Goal: Task Accomplishment & Management: Manage account settings

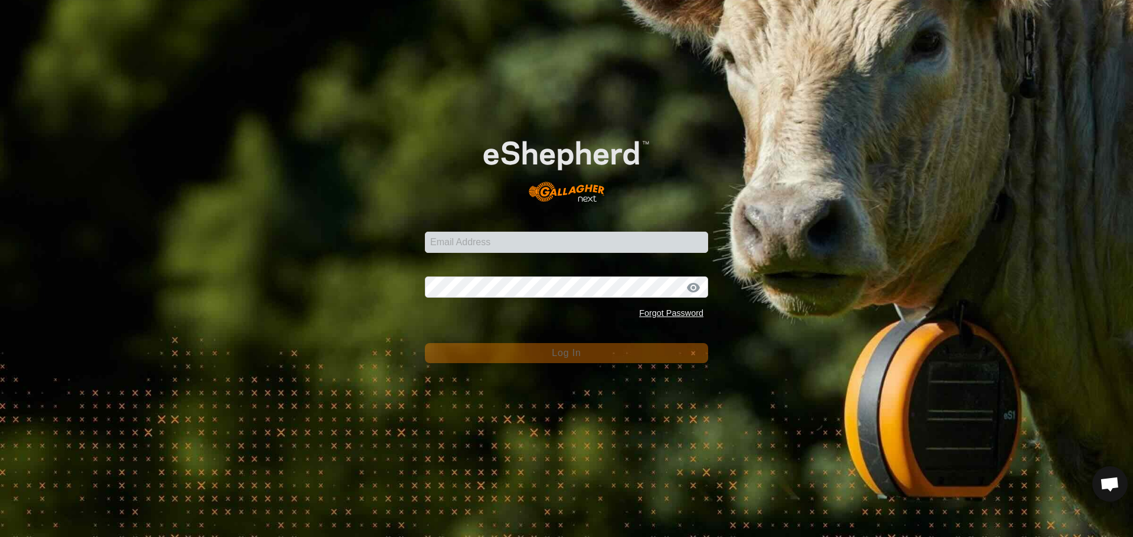
scroll to position [1158, 0]
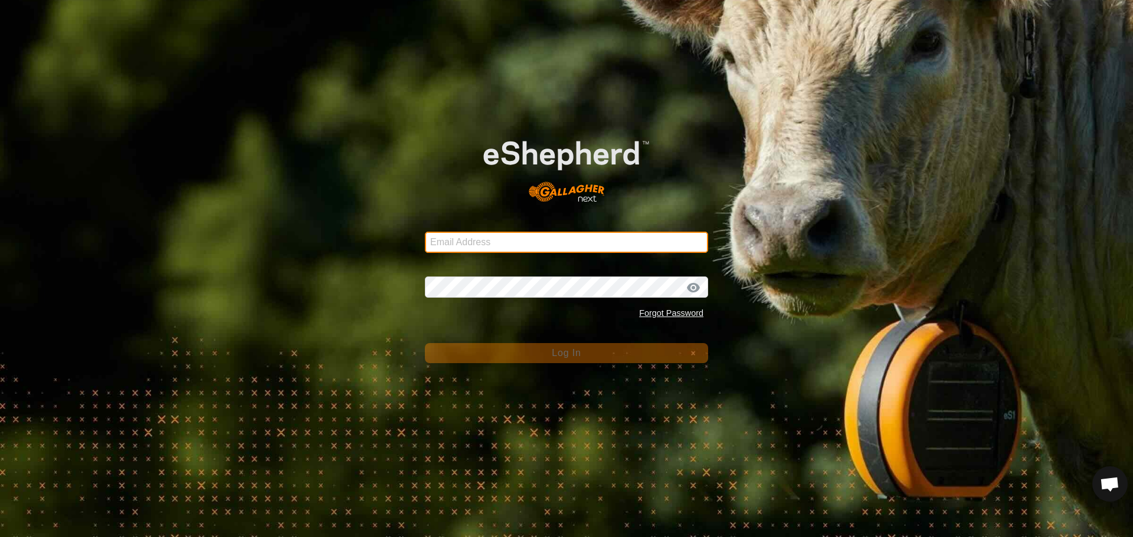
type input "[PERSON_NAME][EMAIL_ADDRESS][DOMAIN_NAME]"
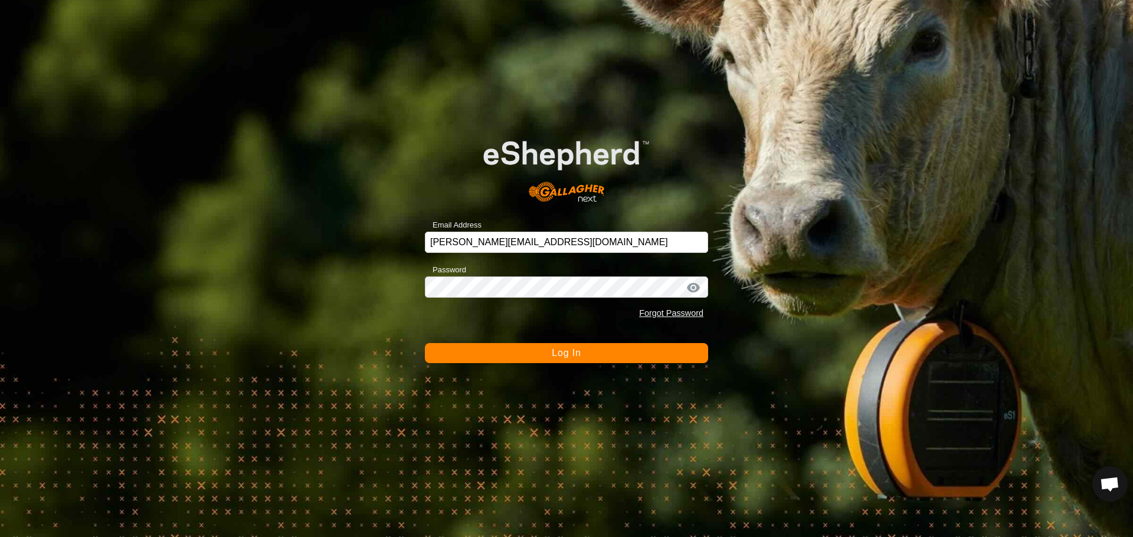
drag, startPoint x: 918, startPoint y: 508, endPoint x: 940, endPoint y: 522, distance: 26.5
click at [933, 519] on div "Email Address [PERSON_NAME][EMAIL_ADDRESS][DOMAIN_NAME] Password Forgot Passwor…" at bounding box center [566, 268] width 1133 height 537
click at [552, 350] on span "Log In" at bounding box center [566, 353] width 29 height 10
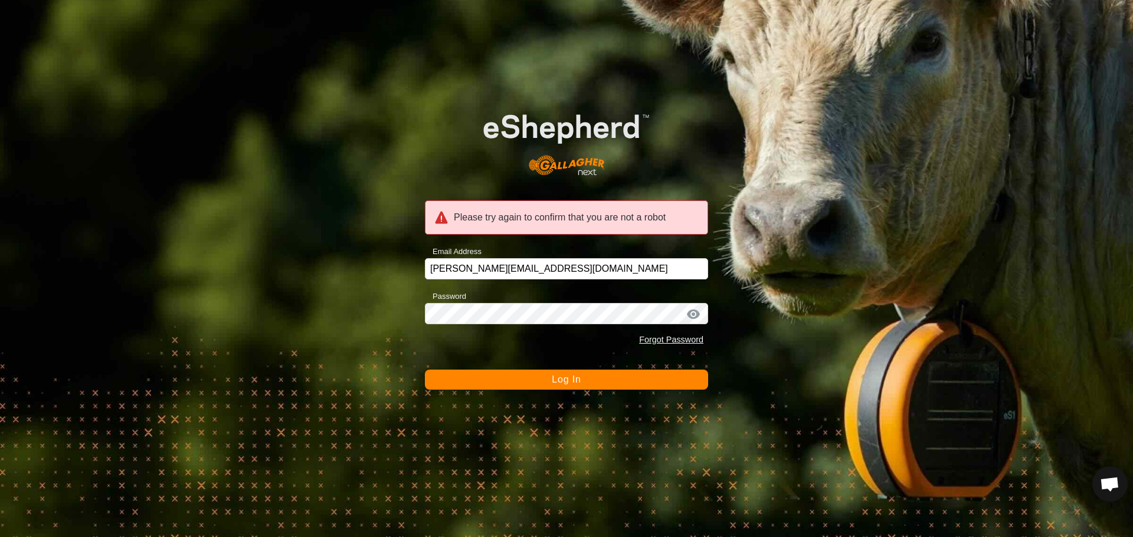
click at [587, 382] on button "Log In" at bounding box center [566, 380] width 283 height 20
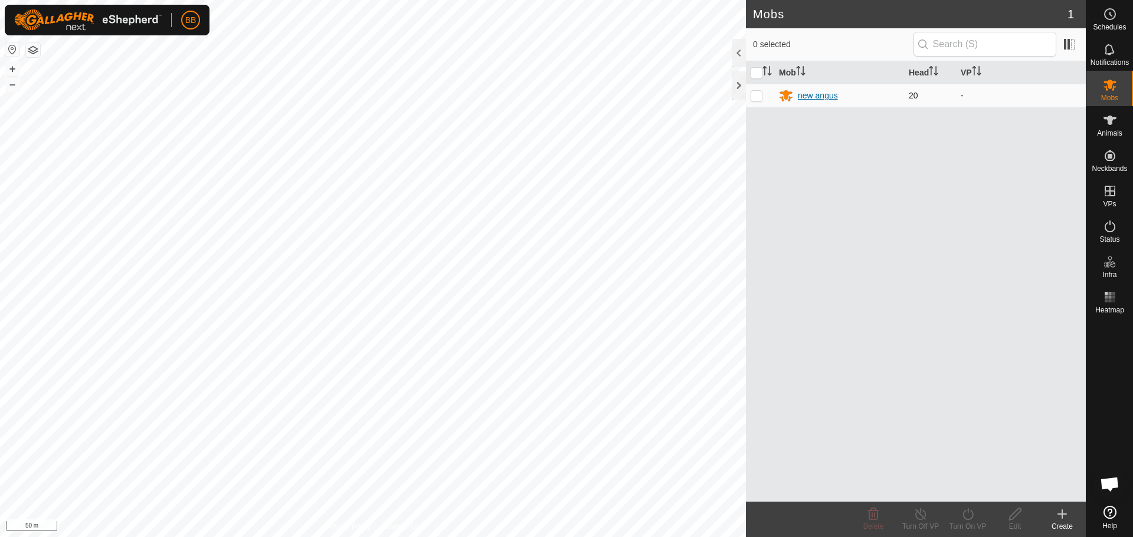
click at [814, 95] on div "new angus" at bounding box center [818, 96] width 40 height 12
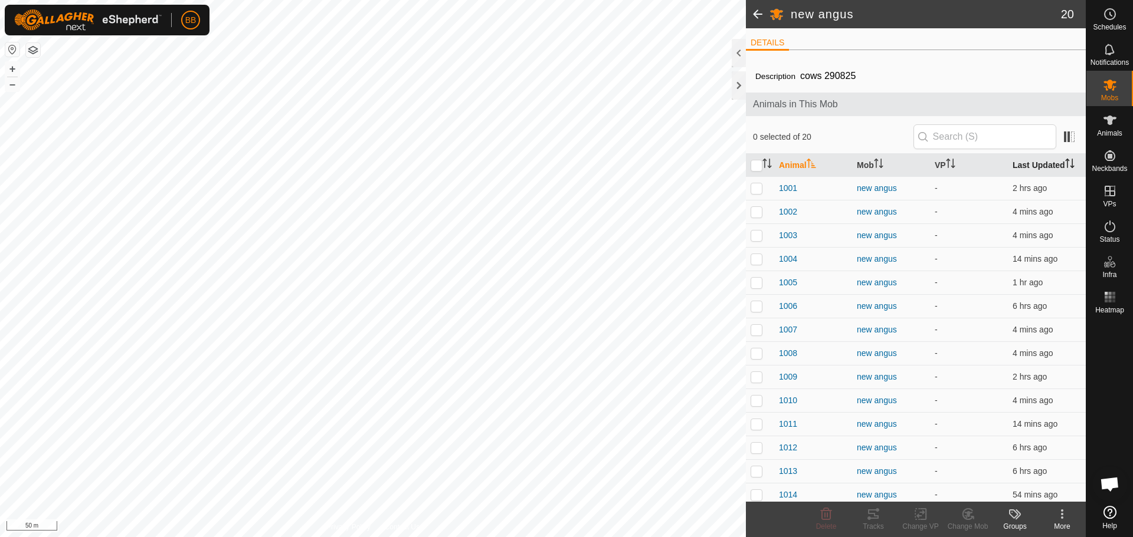
click at [1026, 162] on th "Last Updated" at bounding box center [1047, 165] width 78 height 23
click at [1112, 512] on icon at bounding box center [1109, 512] width 13 height 13
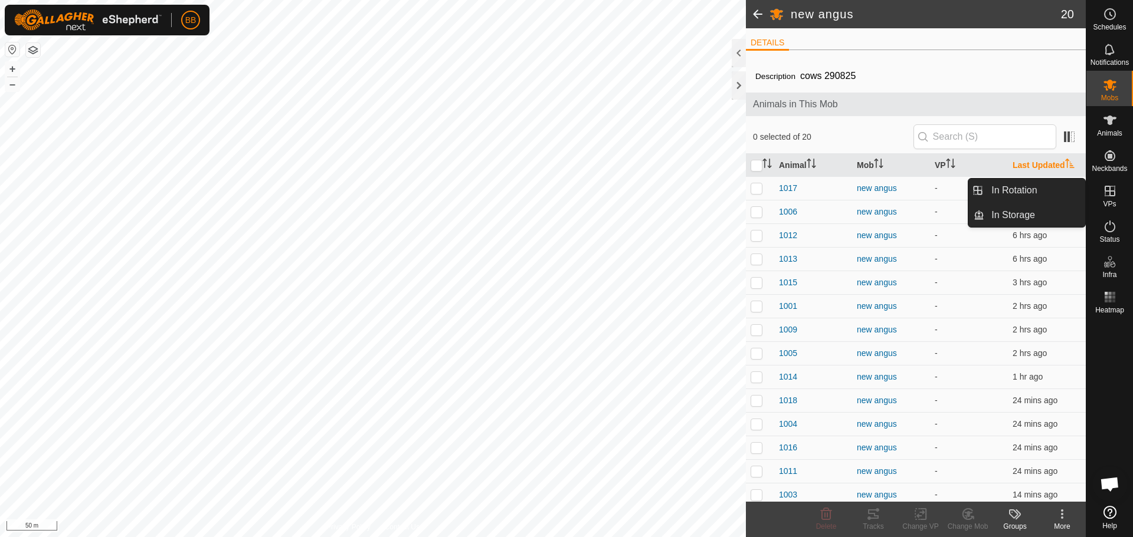
click at [1117, 189] on es-virtualpaddocks-svg-icon at bounding box center [1109, 191] width 21 height 19
click at [1047, 195] on link "In Rotation" at bounding box center [1034, 191] width 101 height 24
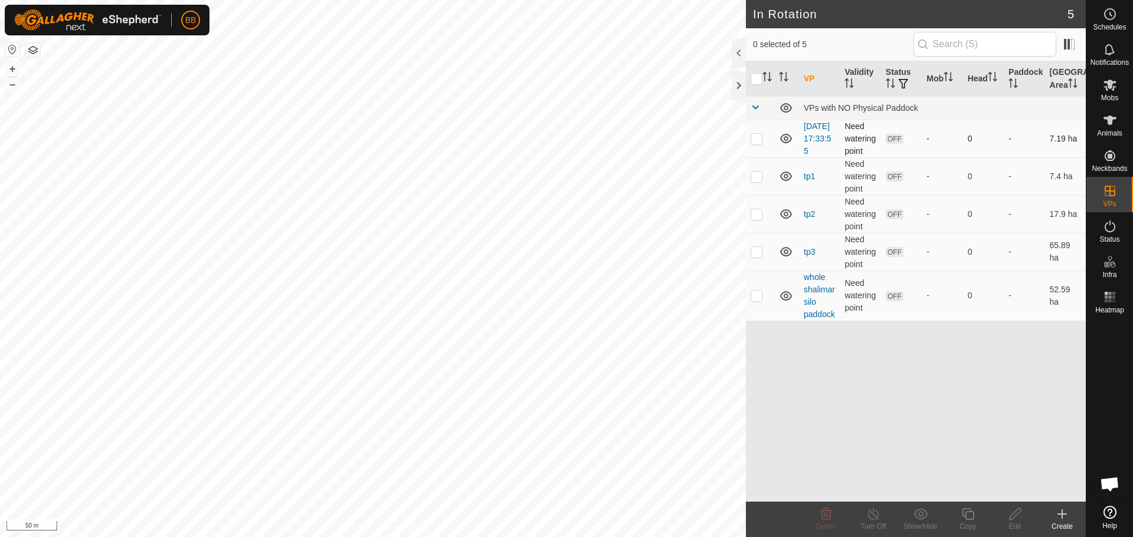
click at [752, 143] on p-checkbox at bounding box center [756, 138] width 12 height 9
checkbox input "true"
drag, startPoint x: 822, startPoint y: 133, endPoint x: 810, endPoint y: 135, distance: 11.9
click at [810, 135] on link "[DATE] 17:33:55" at bounding box center [817, 139] width 28 height 34
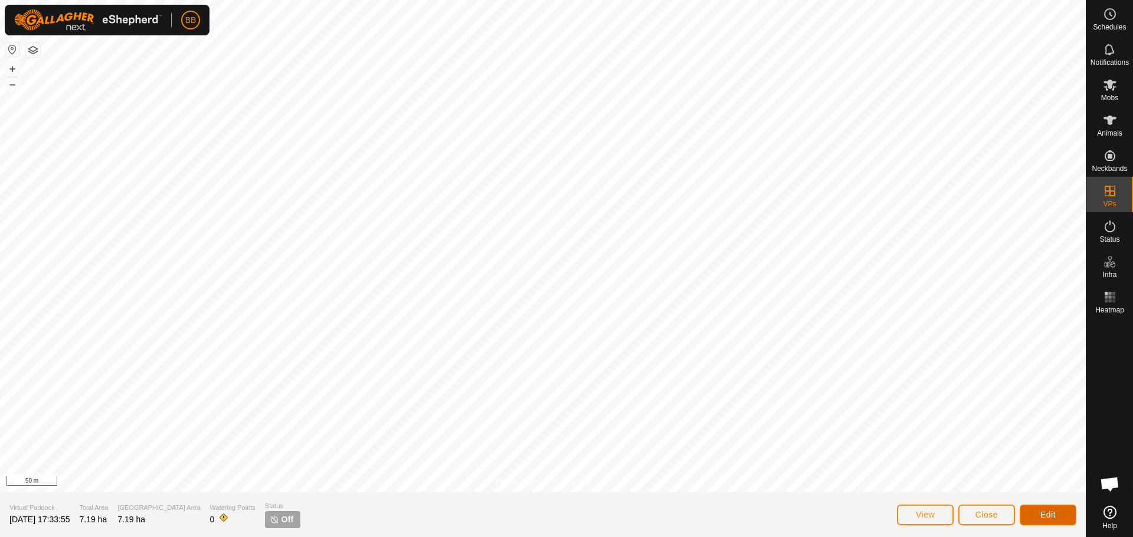
click at [1034, 511] on button "Edit" at bounding box center [1047, 515] width 57 height 21
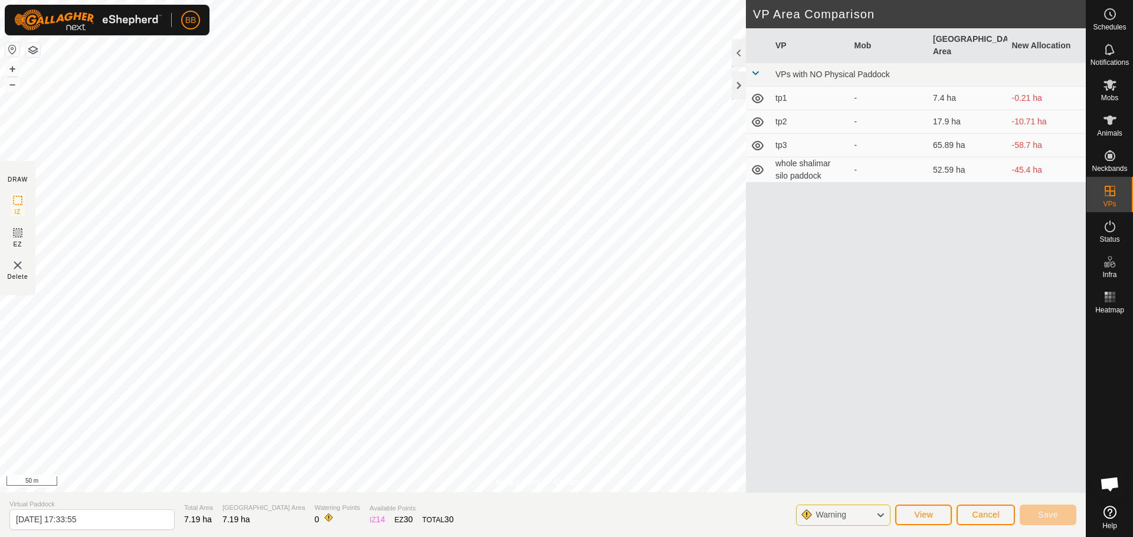
click at [14, 257] on section "DRAW IZ EZ Delete" at bounding box center [17, 228] width 35 height 134
click at [18, 260] on img at bounding box center [18, 265] width 14 height 14
click at [757, 91] on icon at bounding box center [757, 98] width 14 height 14
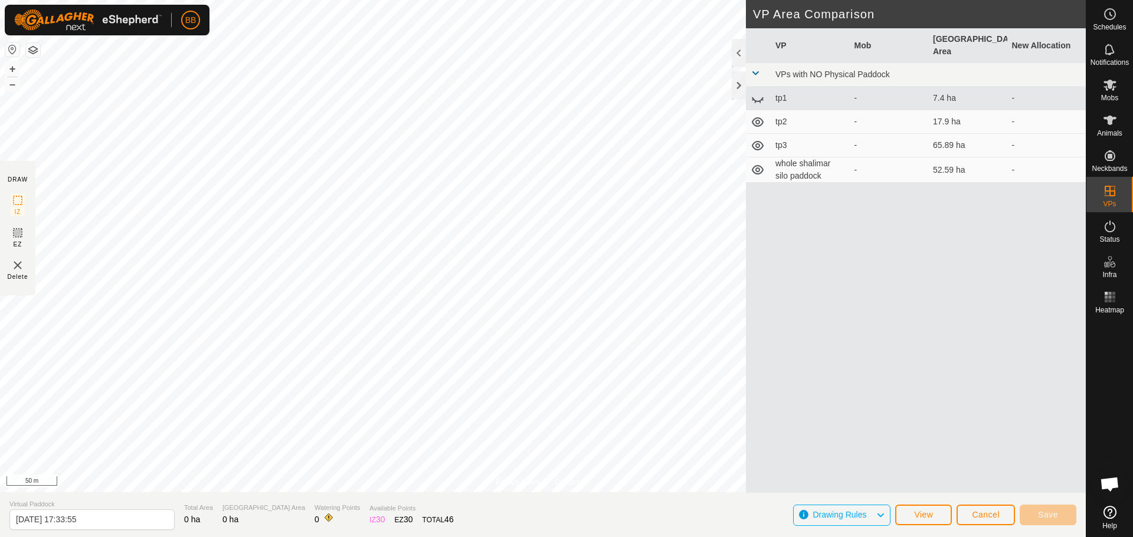
click at [757, 91] on icon at bounding box center [757, 98] width 14 height 14
click at [20, 264] on img at bounding box center [18, 265] width 14 height 14
click at [829, 110] on td "tp2" at bounding box center [809, 122] width 79 height 24
click at [819, 87] on td "tp1" at bounding box center [809, 99] width 79 height 24
click at [786, 91] on td "tp1" at bounding box center [809, 99] width 79 height 24
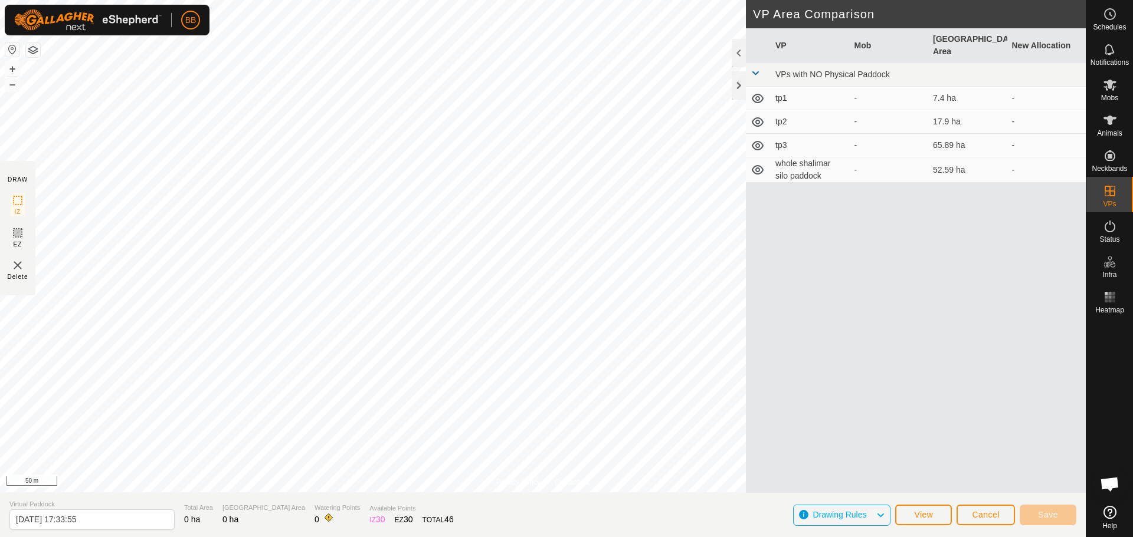
click at [756, 94] on icon at bounding box center [758, 98] width 12 height 9
click at [11, 270] on img at bounding box center [18, 265] width 14 height 14
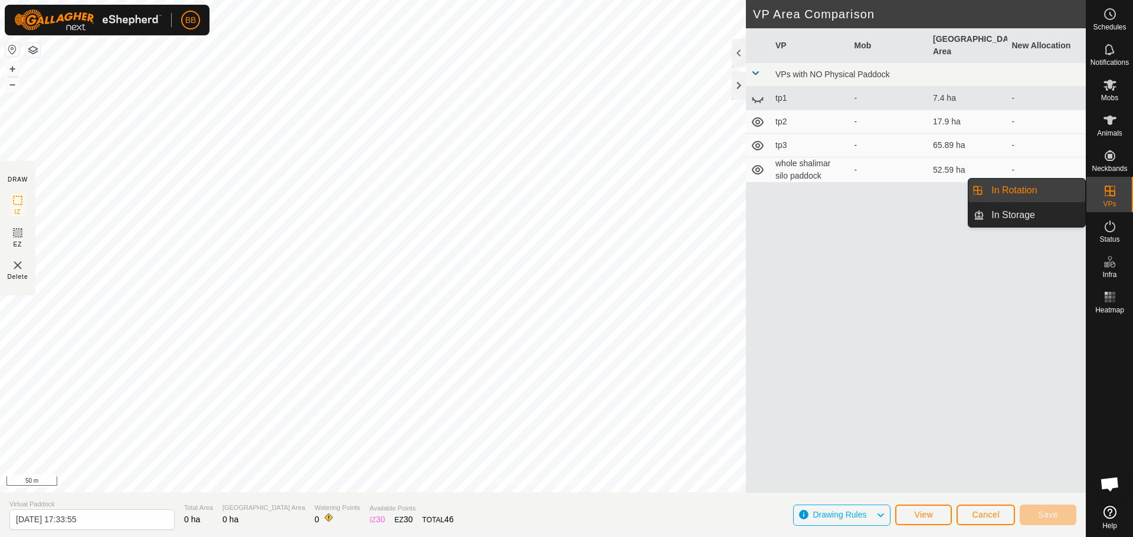
click at [1119, 198] on es-virtualpaddocks-svg-icon at bounding box center [1109, 191] width 21 height 19
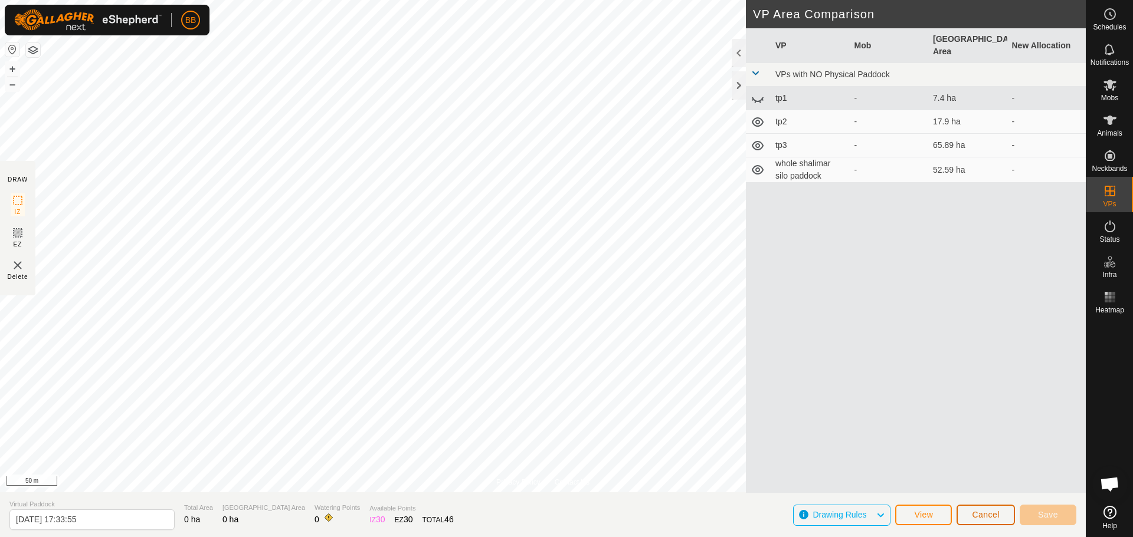
click at [975, 509] on button "Cancel" at bounding box center [985, 515] width 58 height 21
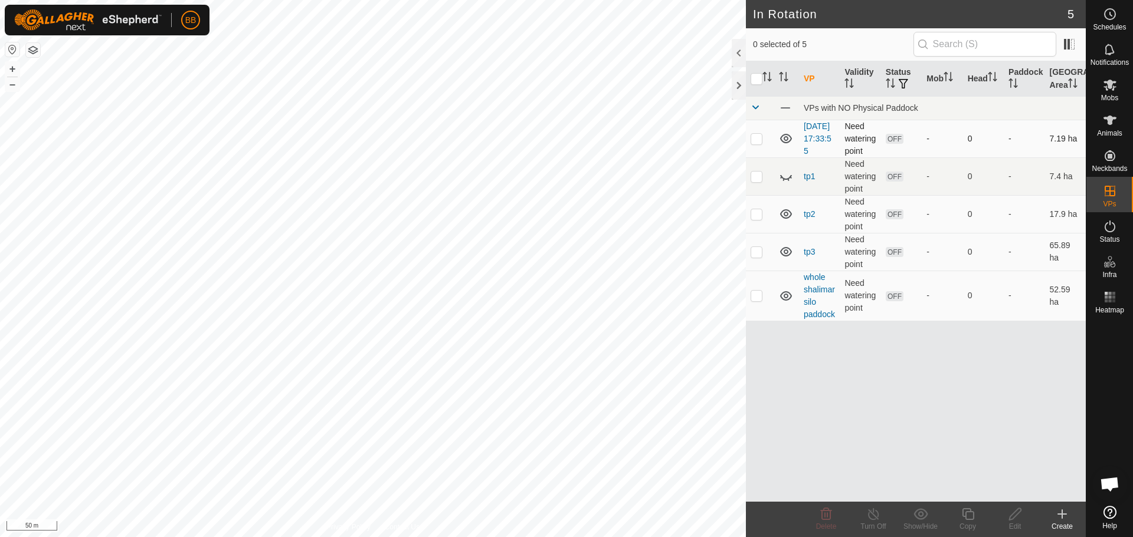
click at [787, 146] on icon at bounding box center [786, 139] width 14 height 14
click at [790, 219] on icon at bounding box center [786, 213] width 12 height 9
click at [790, 257] on icon at bounding box center [786, 251] width 12 height 9
click at [788, 301] on icon at bounding box center [786, 295] width 12 height 9
click at [1066, 518] on icon at bounding box center [1062, 514] width 14 height 14
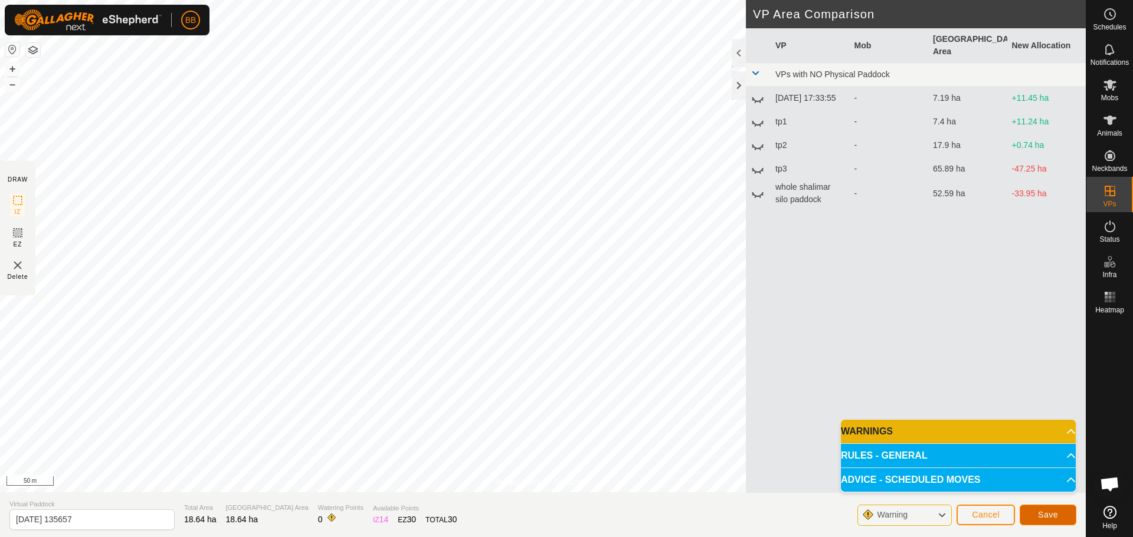
click at [1043, 511] on span "Save" at bounding box center [1048, 514] width 20 height 9
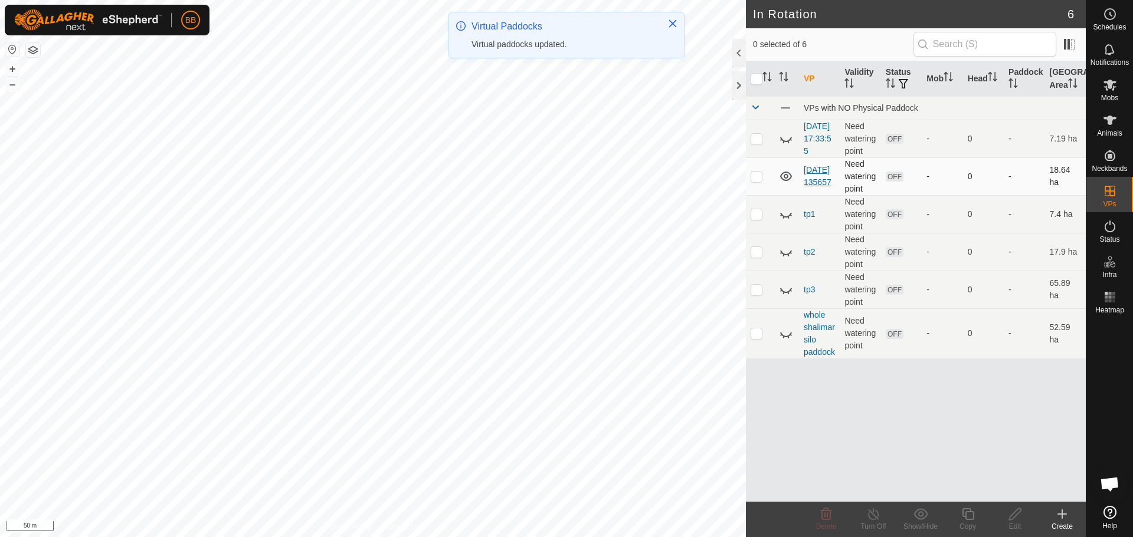
click at [813, 186] on link "[DATE] 135657" at bounding box center [817, 176] width 28 height 22
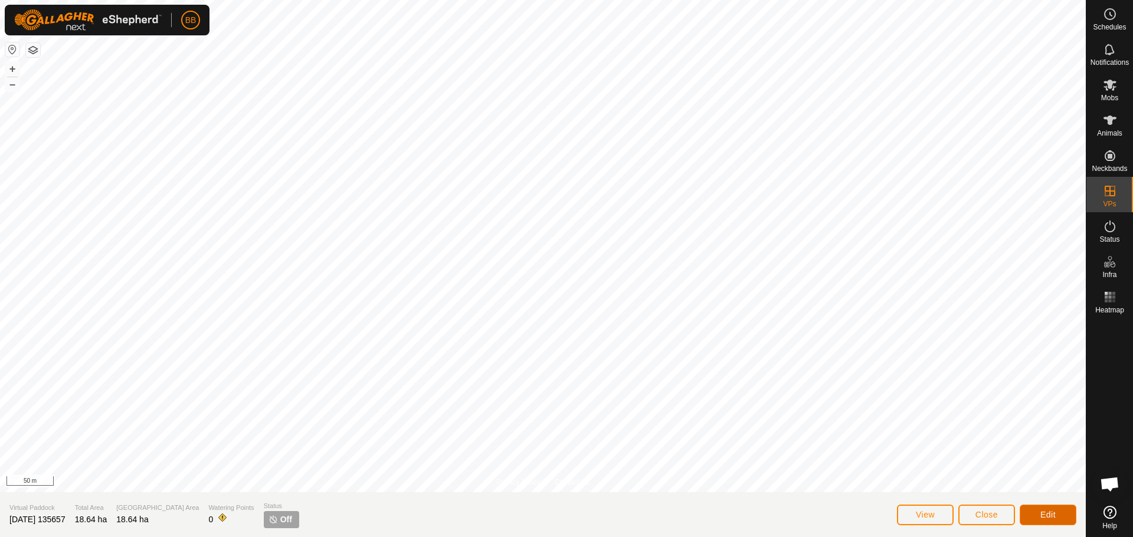
click at [1038, 513] on button "Edit" at bounding box center [1047, 515] width 57 height 21
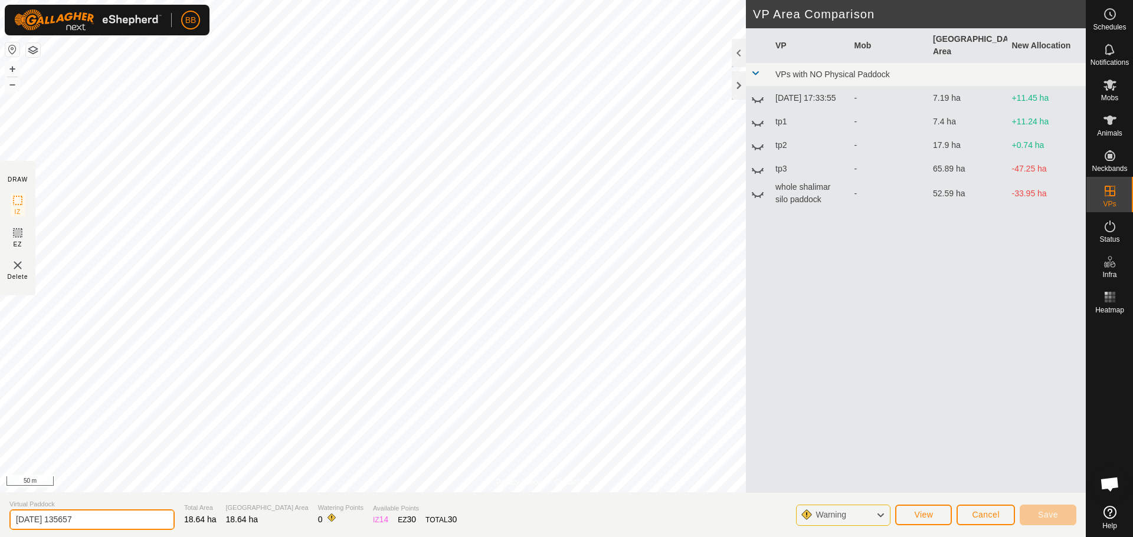
click at [118, 520] on input "[DATE] 135657" at bounding box center [91, 520] width 165 height 21
click at [117, 519] on input "[DATE] 135657" at bounding box center [91, 520] width 165 height 21
click at [116, 518] on input "[DATE] 135657" at bounding box center [91, 520] width 165 height 21
click at [116, 517] on input "[DATE] 135657" at bounding box center [91, 520] width 165 height 21
drag, startPoint x: 116, startPoint y: 515, endPoint x: 9, endPoint y: 514, distance: 106.8
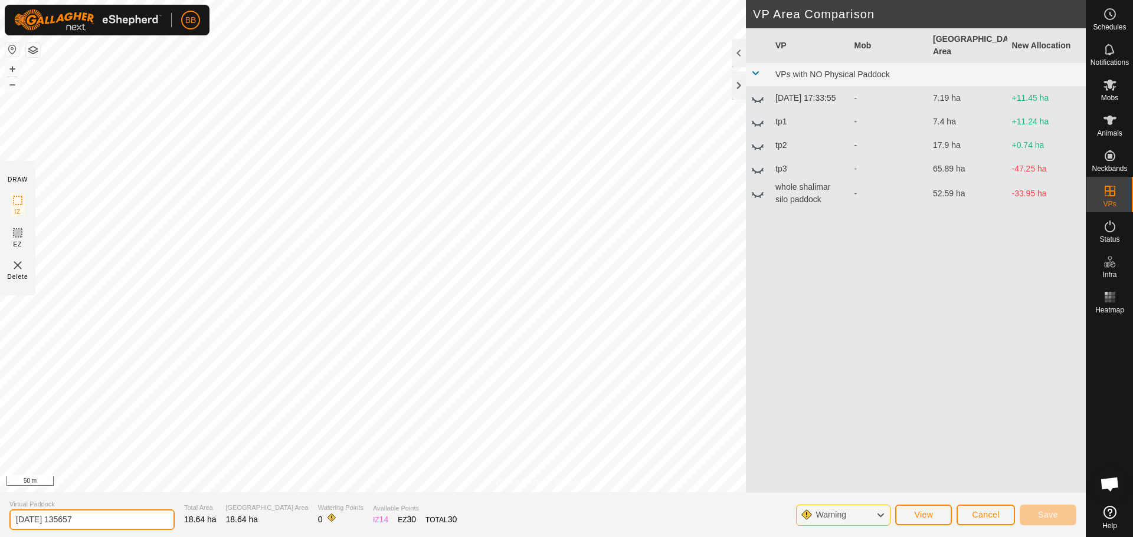
click at [9, 514] on input "[DATE] 135657" at bounding box center [91, 520] width 165 height 21
type input "shal silo paddock"
click at [1058, 517] on button "Save" at bounding box center [1047, 515] width 57 height 21
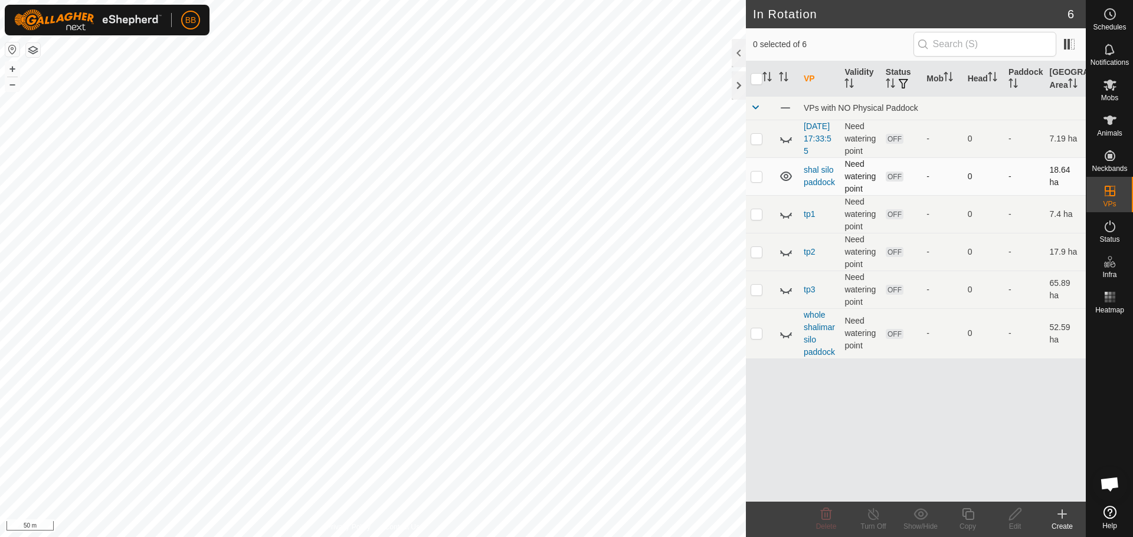
click at [765, 185] on td at bounding box center [760, 177] width 28 height 38
checkbox input "true"
click at [1114, 90] on icon at bounding box center [1110, 85] width 14 height 14
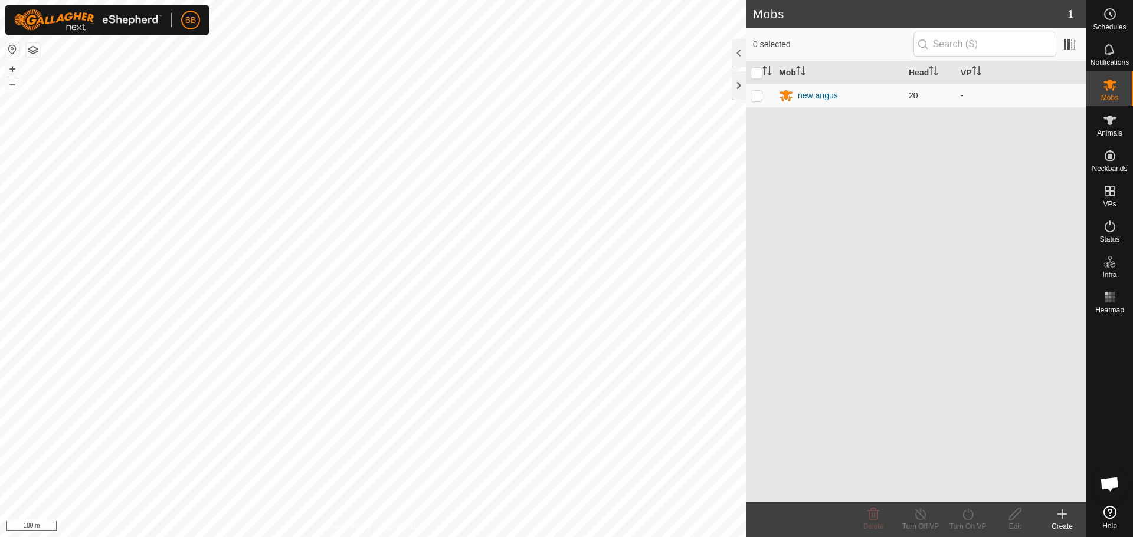
click at [763, 95] on td at bounding box center [760, 96] width 28 height 24
checkbox input "true"
click at [810, 98] on div "new angus" at bounding box center [818, 96] width 40 height 12
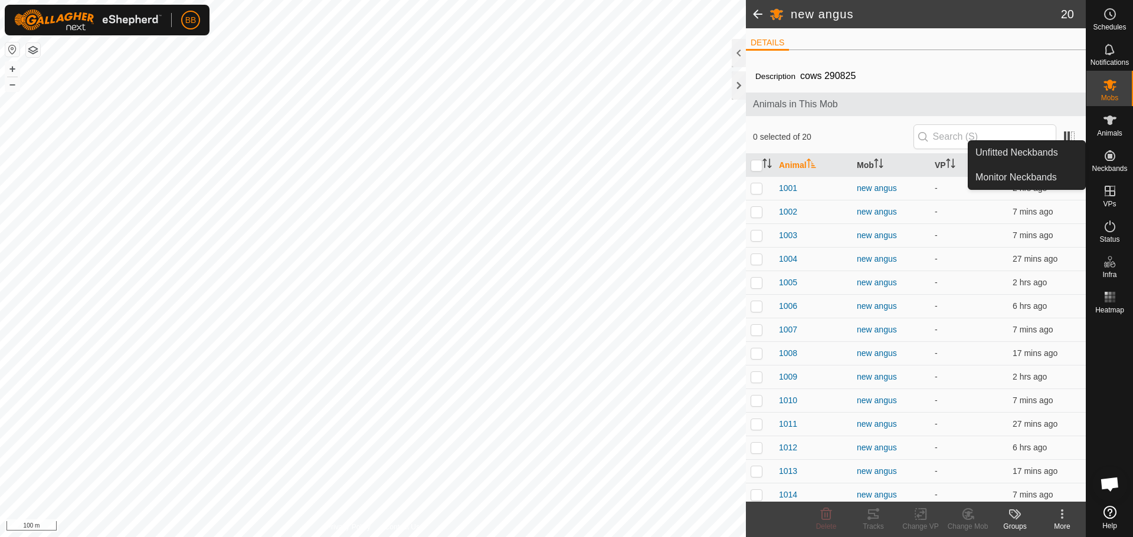
click at [1115, 162] on icon at bounding box center [1110, 156] width 14 height 14
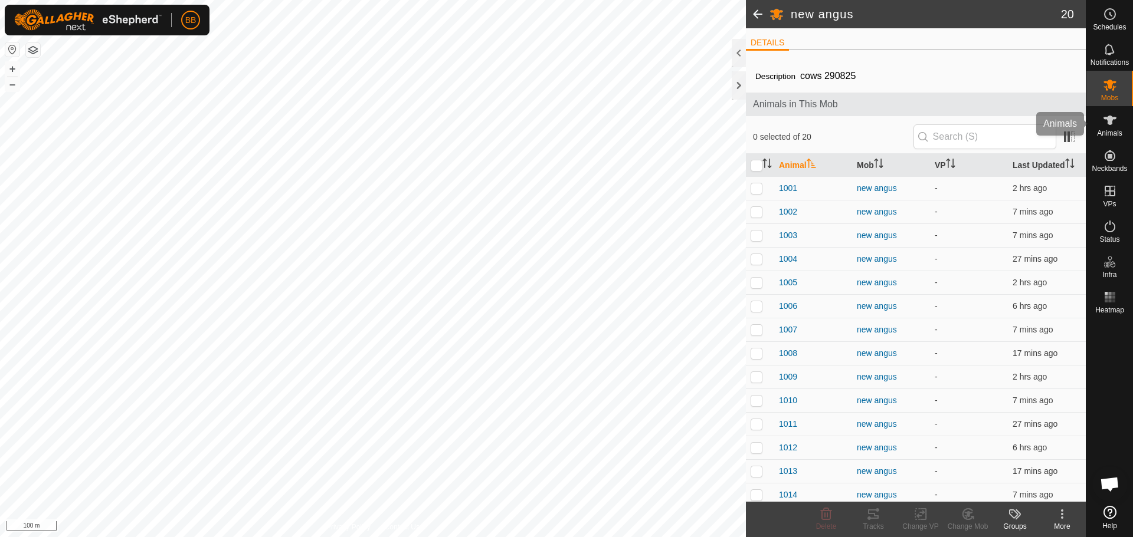
click at [1112, 132] on span "Animals" at bounding box center [1109, 133] width 25 height 7
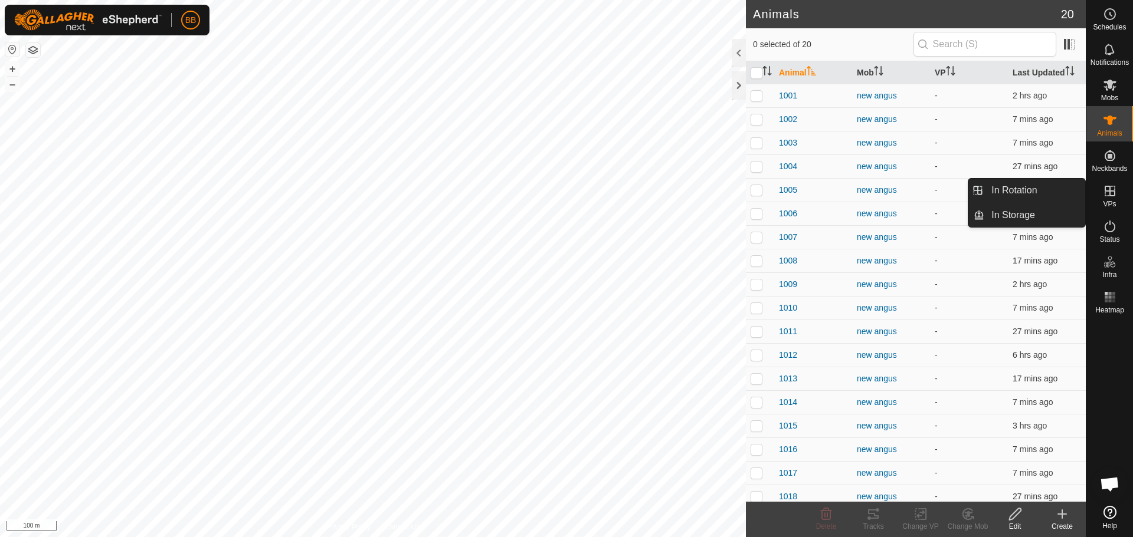
click at [1108, 208] on span "VPs" at bounding box center [1109, 204] width 13 height 7
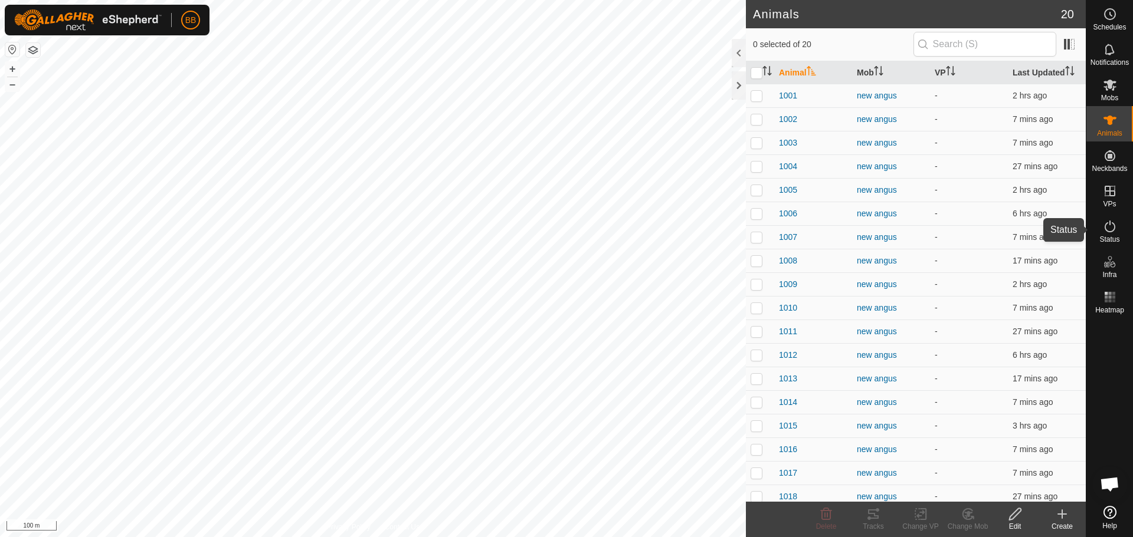
click at [1108, 227] on icon at bounding box center [1110, 226] width 14 height 14
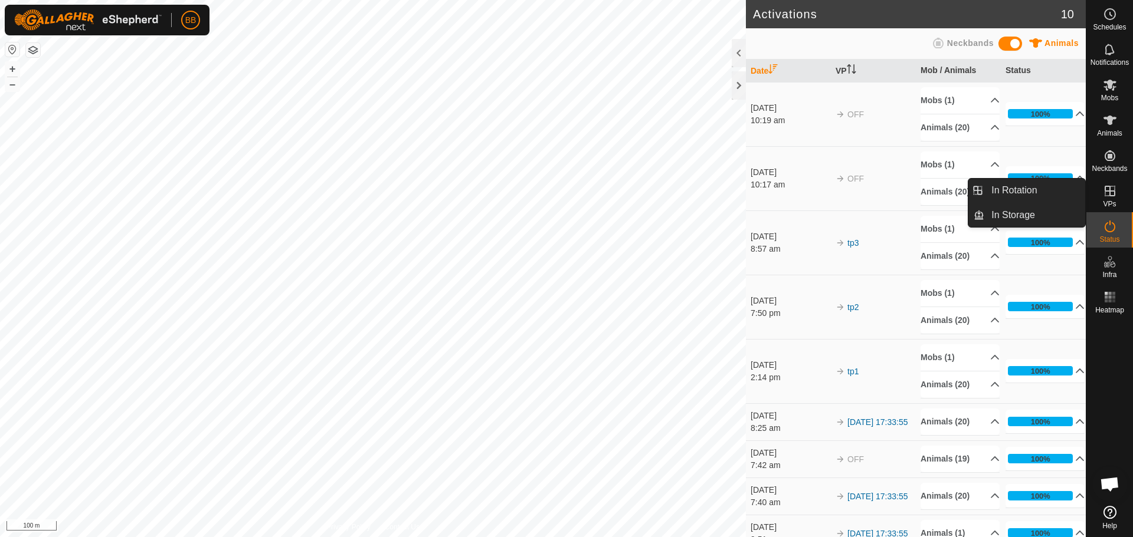
click at [1111, 185] on icon at bounding box center [1110, 191] width 14 height 14
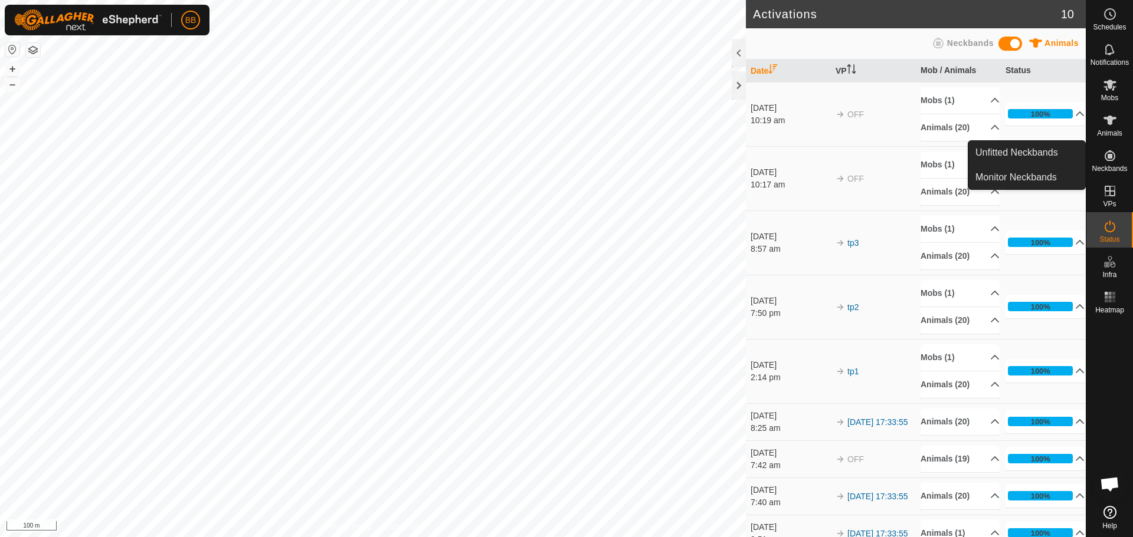
click at [1110, 158] on icon at bounding box center [1109, 155] width 11 height 11
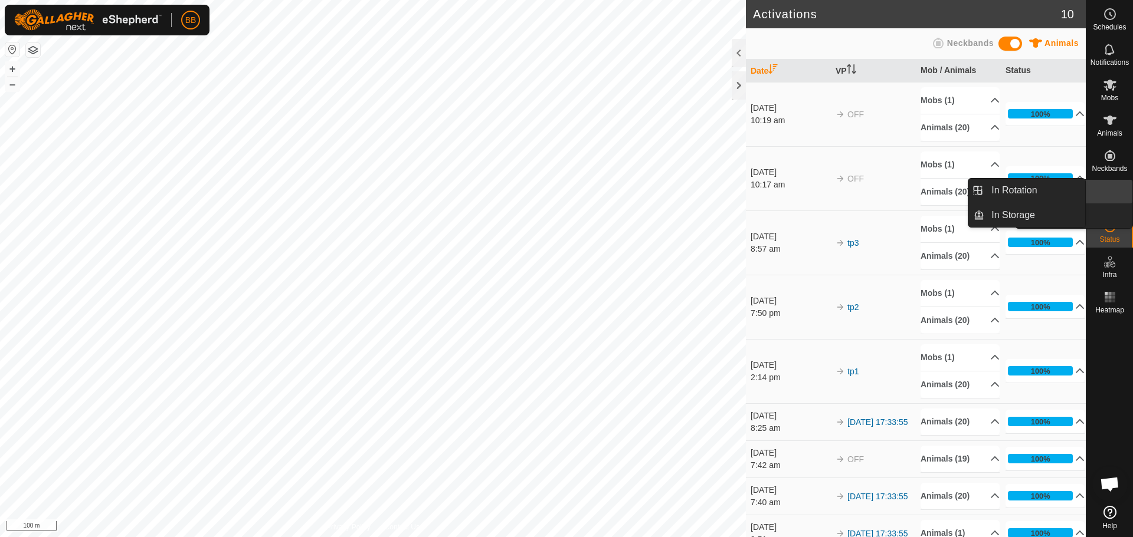
click at [1107, 191] on icon at bounding box center [1109, 191] width 11 height 11
click at [1110, 193] on icon at bounding box center [1110, 191] width 14 height 14
click at [1049, 196] on link "In Rotation" at bounding box center [1034, 191] width 101 height 24
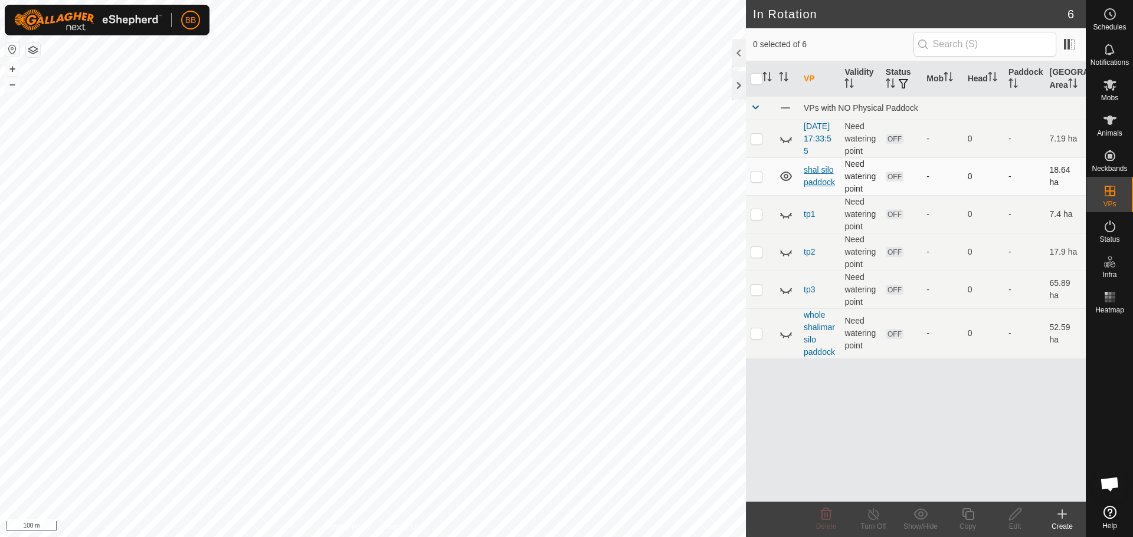
click at [820, 187] on link "shal silo paddock" at bounding box center [818, 176] width 31 height 22
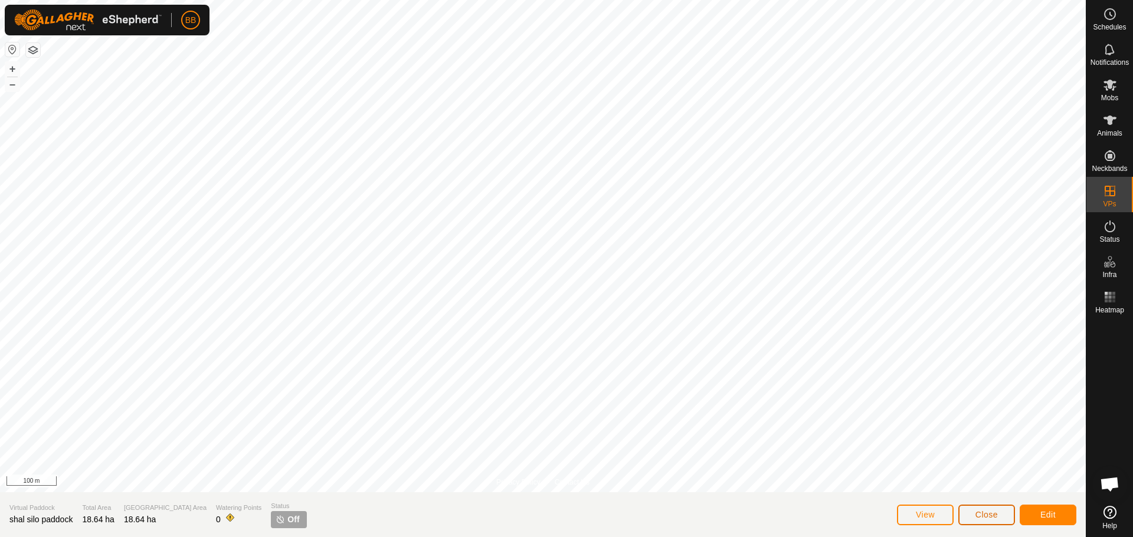
click at [992, 511] on span "Close" at bounding box center [986, 514] width 22 height 9
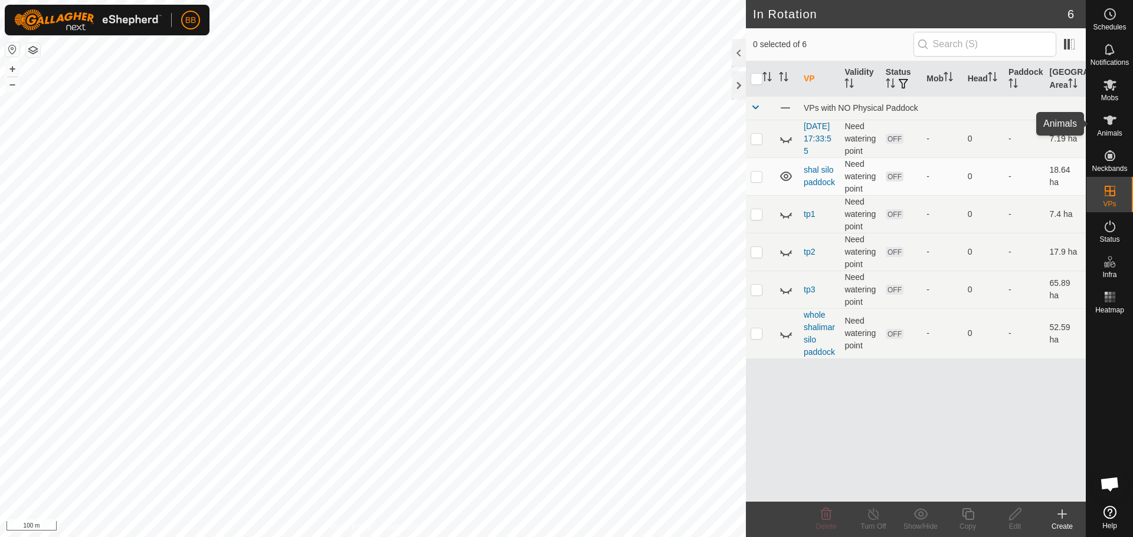
click at [1108, 120] on icon at bounding box center [1109, 120] width 13 height 9
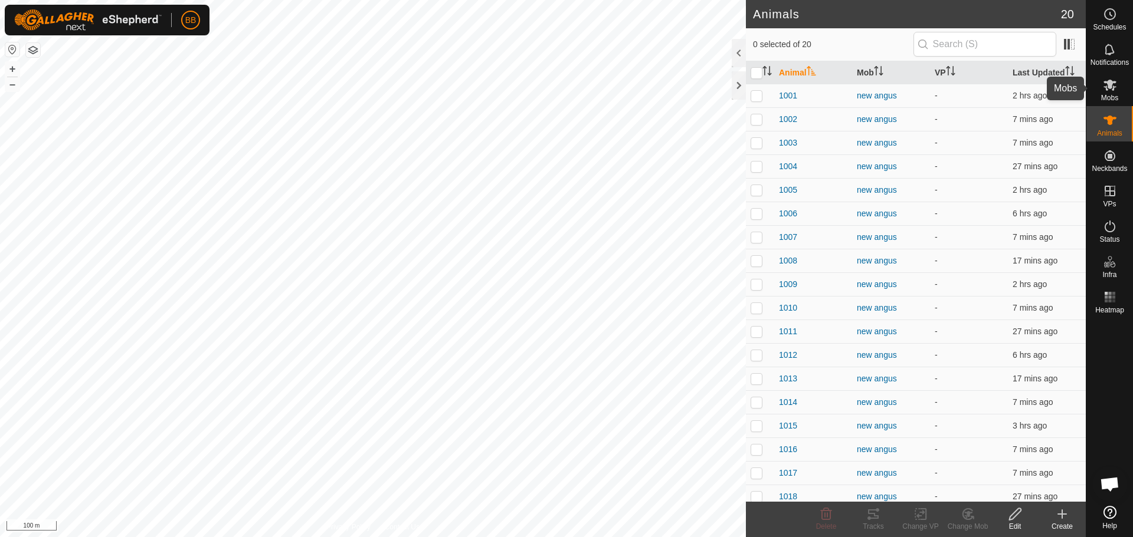
click at [1108, 92] on es-mob-svg-icon at bounding box center [1109, 85] width 21 height 19
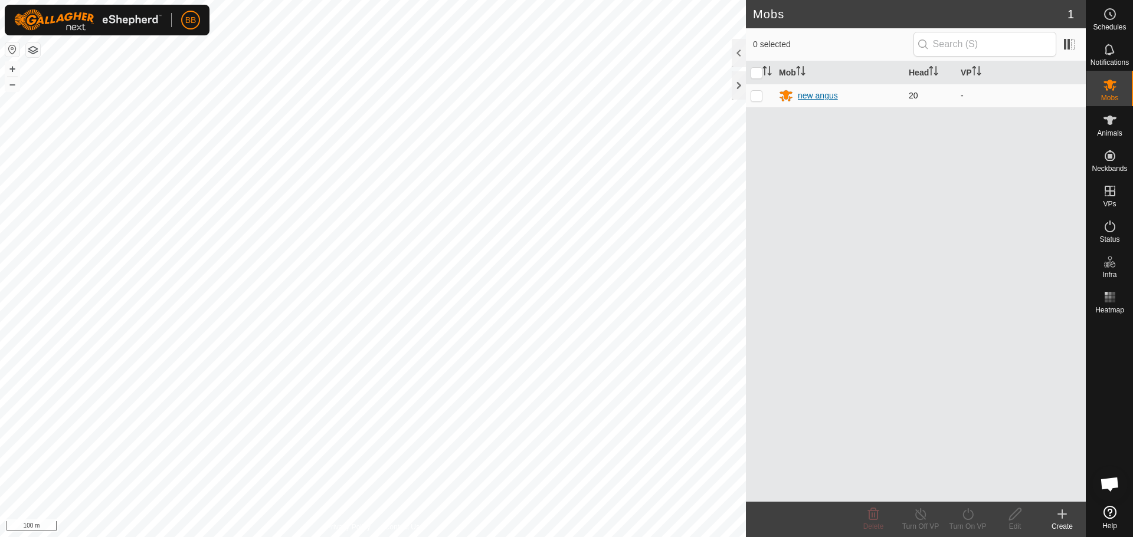
click at [836, 93] on div "new angus" at bounding box center [818, 96] width 40 height 12
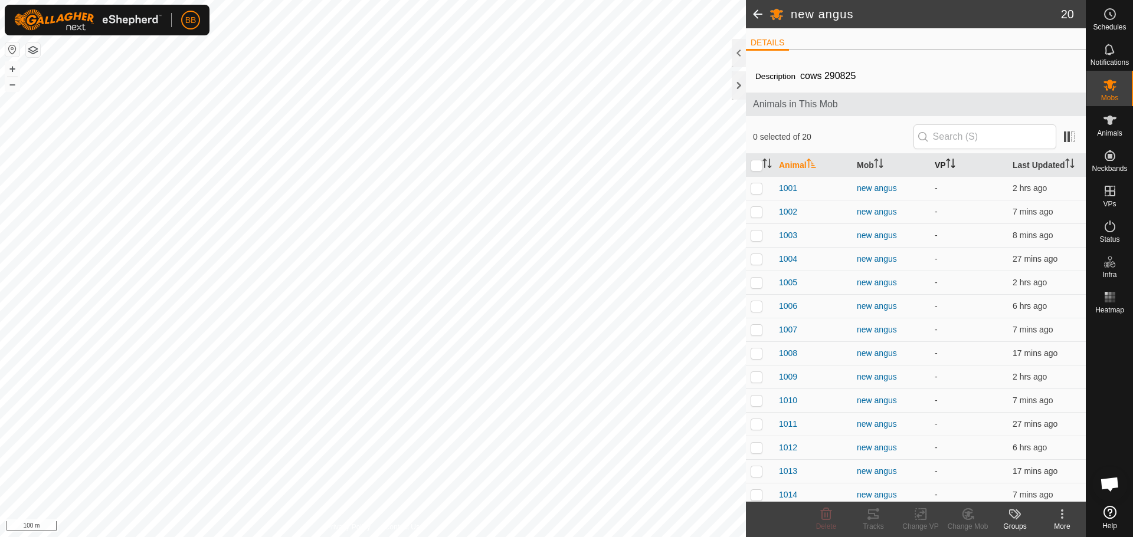
click at [941, 166] on th "VP" at bounding box center [969, 165] width 78 height 23
click at [754, 168] on input "checkbox" at bounding box center [756, 166] width 12 height 12
checkbox input "true"
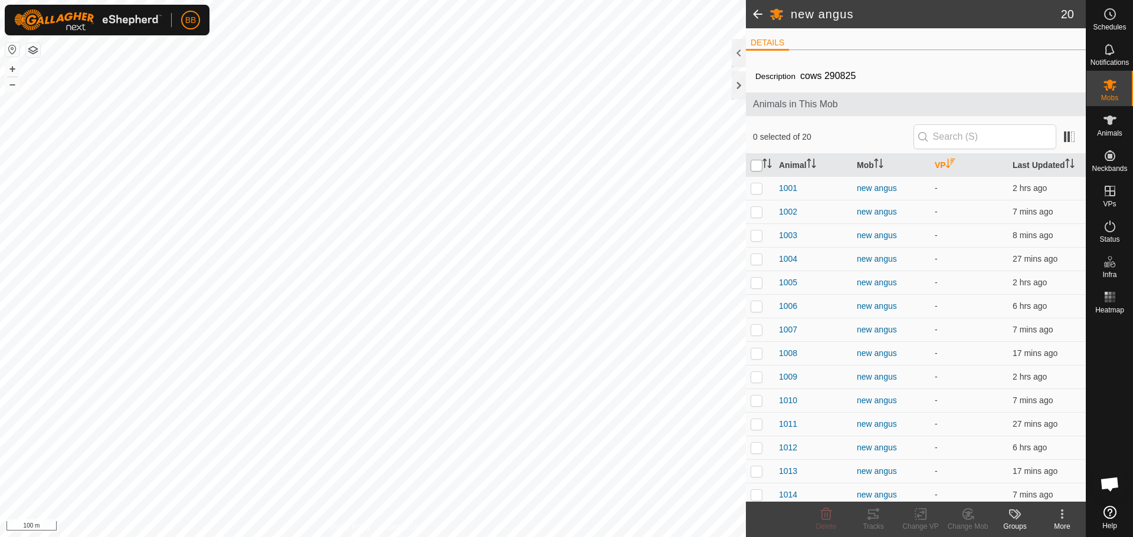
checkbox input "true"
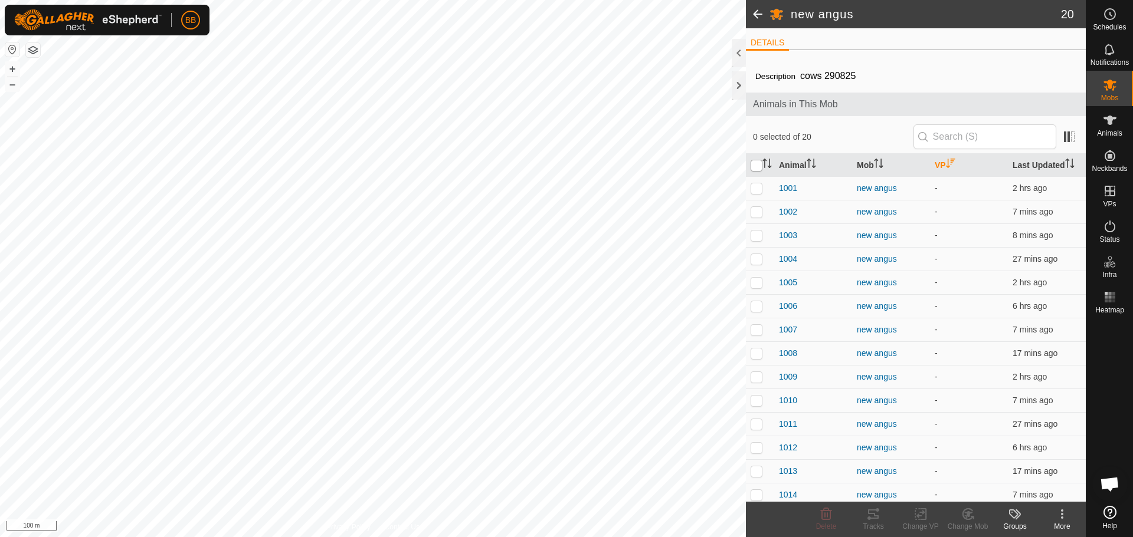
checkbox input "true"
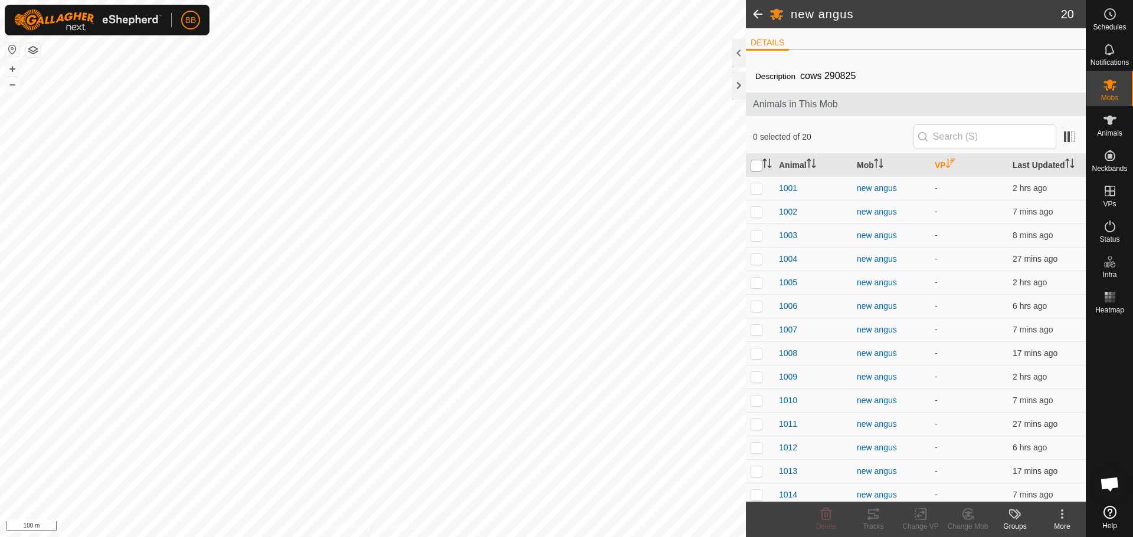
checkbox input "true"
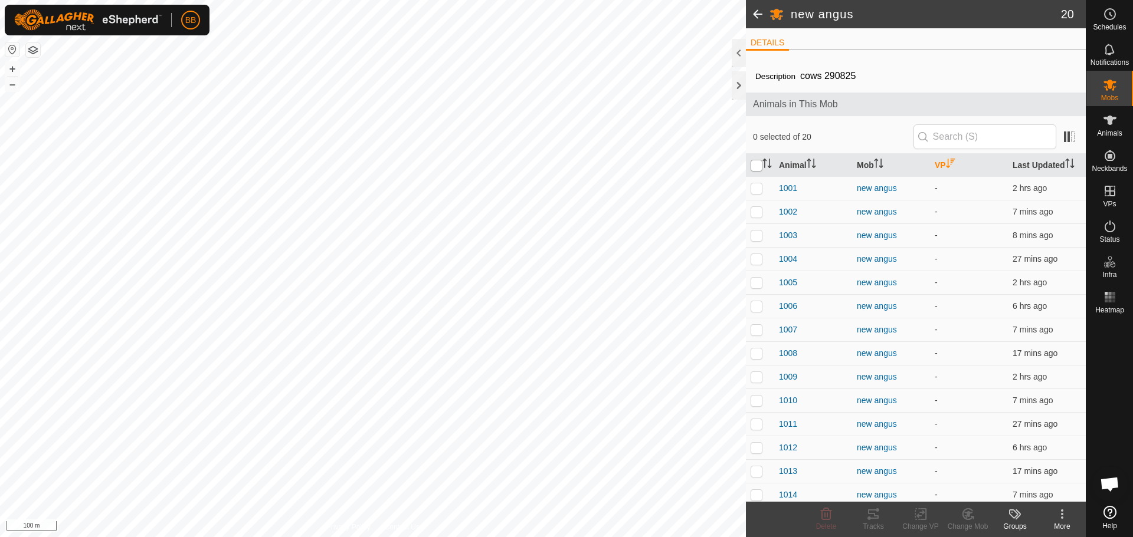
checkbox input "true"
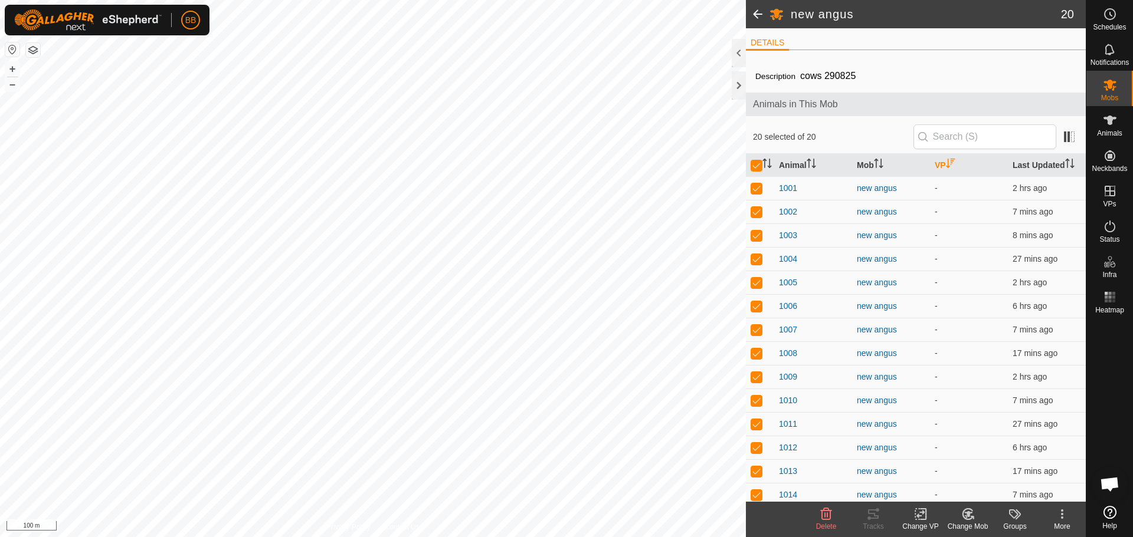
click at [919, 516] on icon at bounding box center [920, 515] width 8 height 8
click at [937, 465] on link "Choose VP..." at bounding box center [955, 464] width 117 height 24
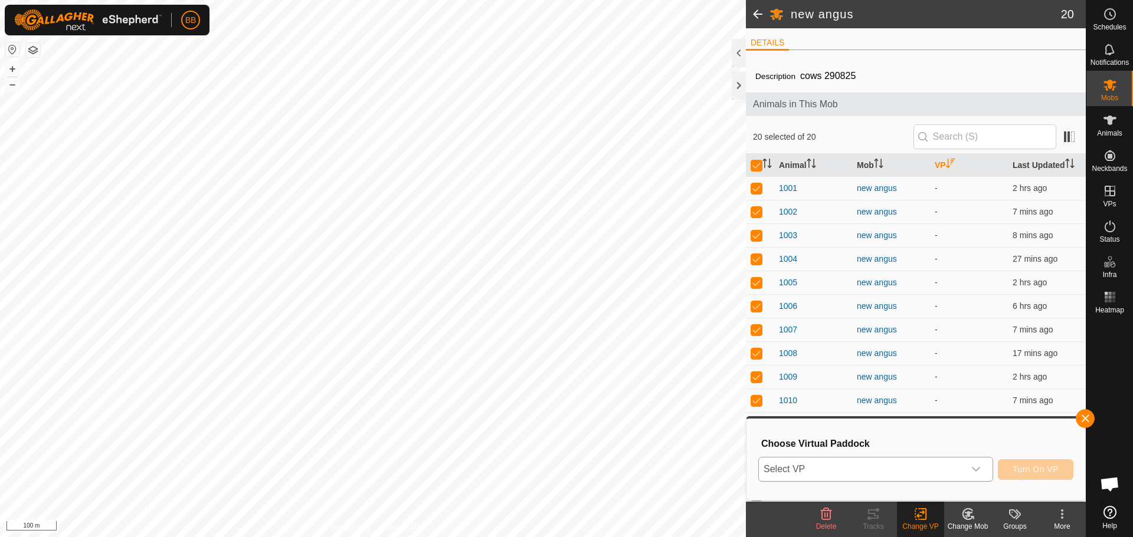
click at [966, 469] on div "dropdown trigger" at bounding box center [976, 470] width 24 height 24
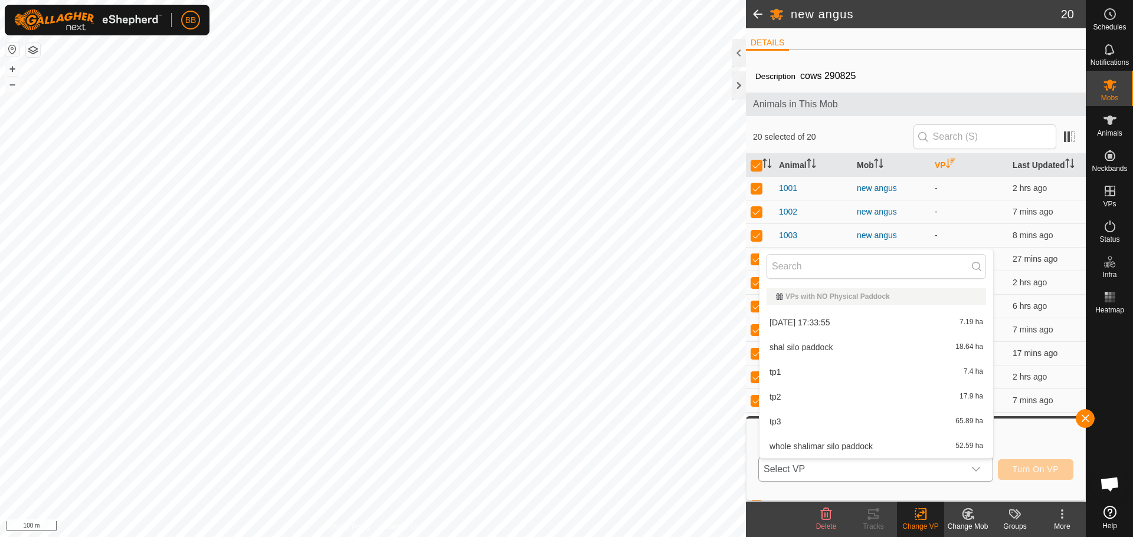
click at [884, 346] on li "shal silo paddock 18.64 ha" at bounding box center [876, 348] width 234 height 24
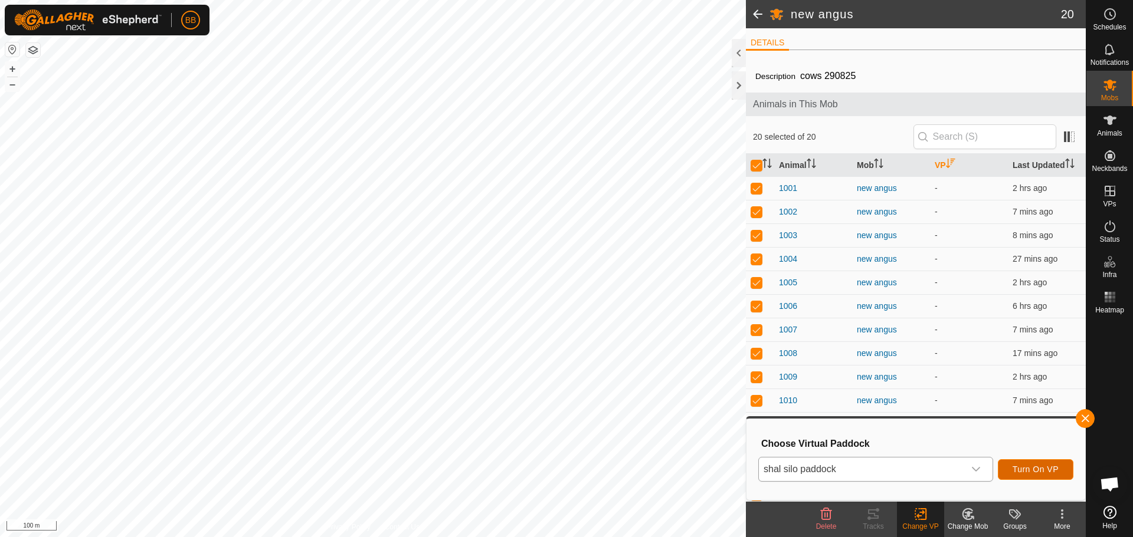
click at [1029, 465] on span "Turn On VP" at bounding box center [1035, 469] width 46 height 9
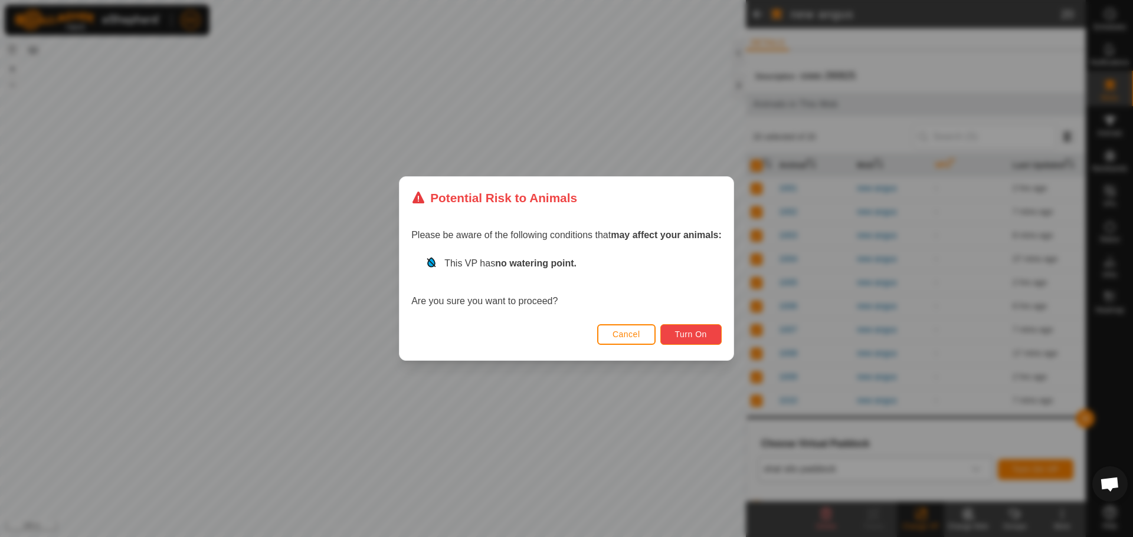
click at [706, 333] on span "Turn On" at bounding box center [691, 334] width 32 height 9
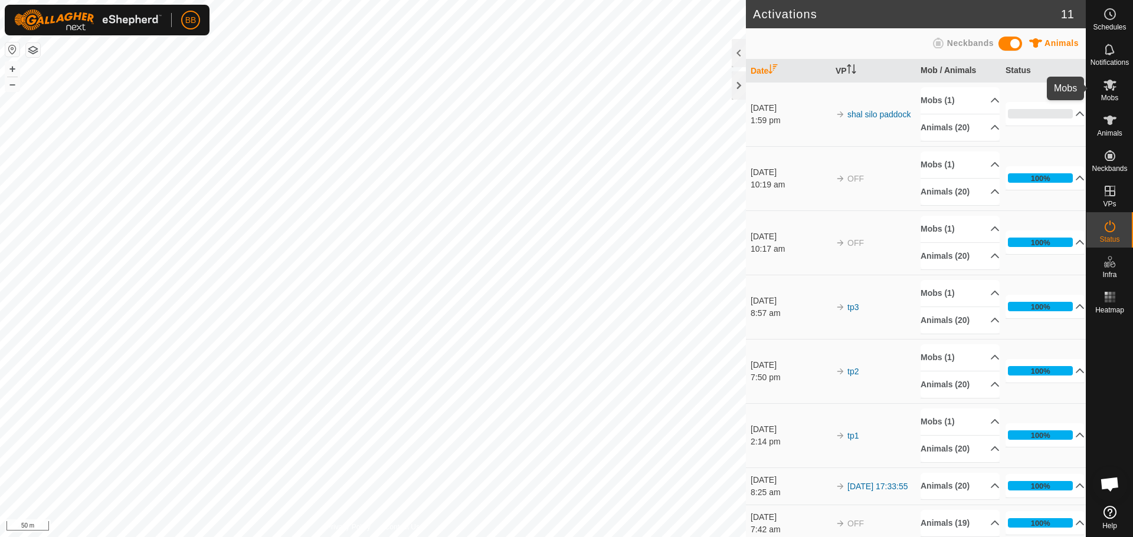
click at [1109, 97] on span "Mobs" at bounding box center [1109, 97] width 17 height 7
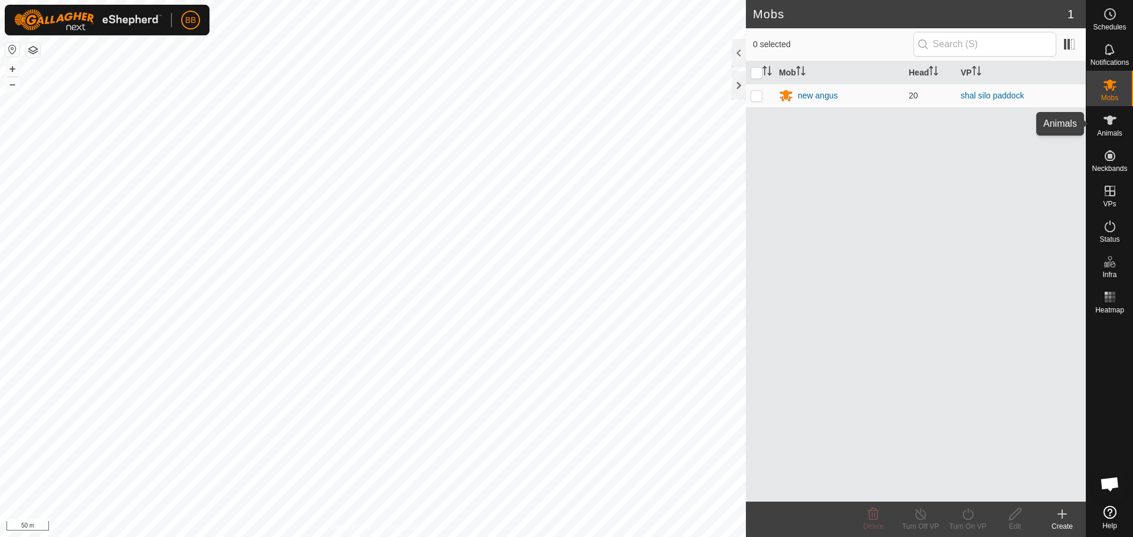
click at [1110, 127] on icon at bounding box center [1110, 120] width 14 height 14
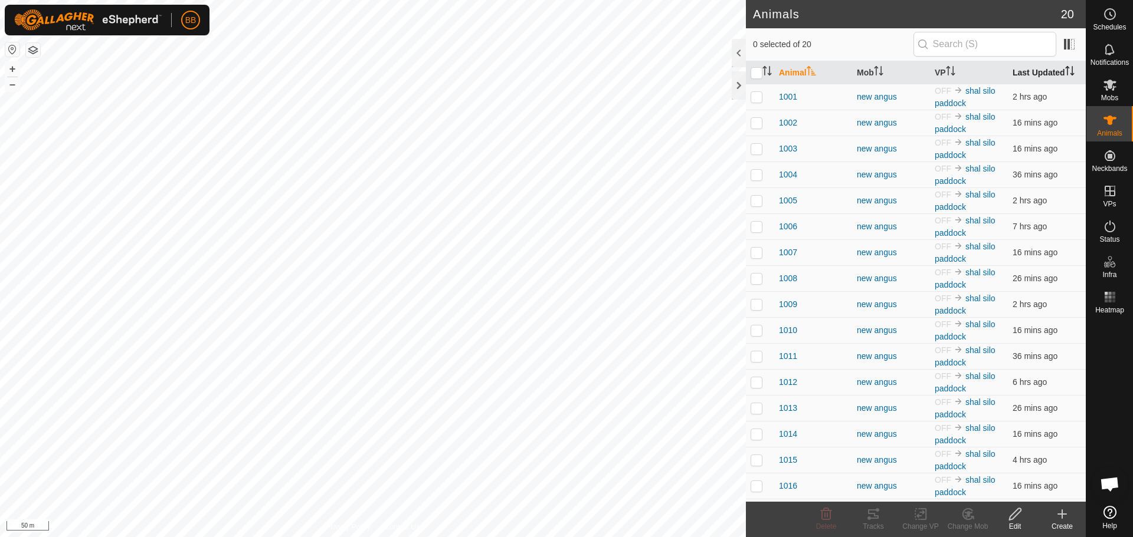
click at [1031, 74] on th "Last Updated" at bounding box center [1047, 72] width 78 height 23
click at [946, 71] on icon "Activate to sort" at bounding box center [950, 70] width 9 height 9
click at [1018, 68] on th "Last Updated" at bounding box center [1047, 72] width 78 height 23
